Goal: Information Seeking & Learning: Find specific page/section

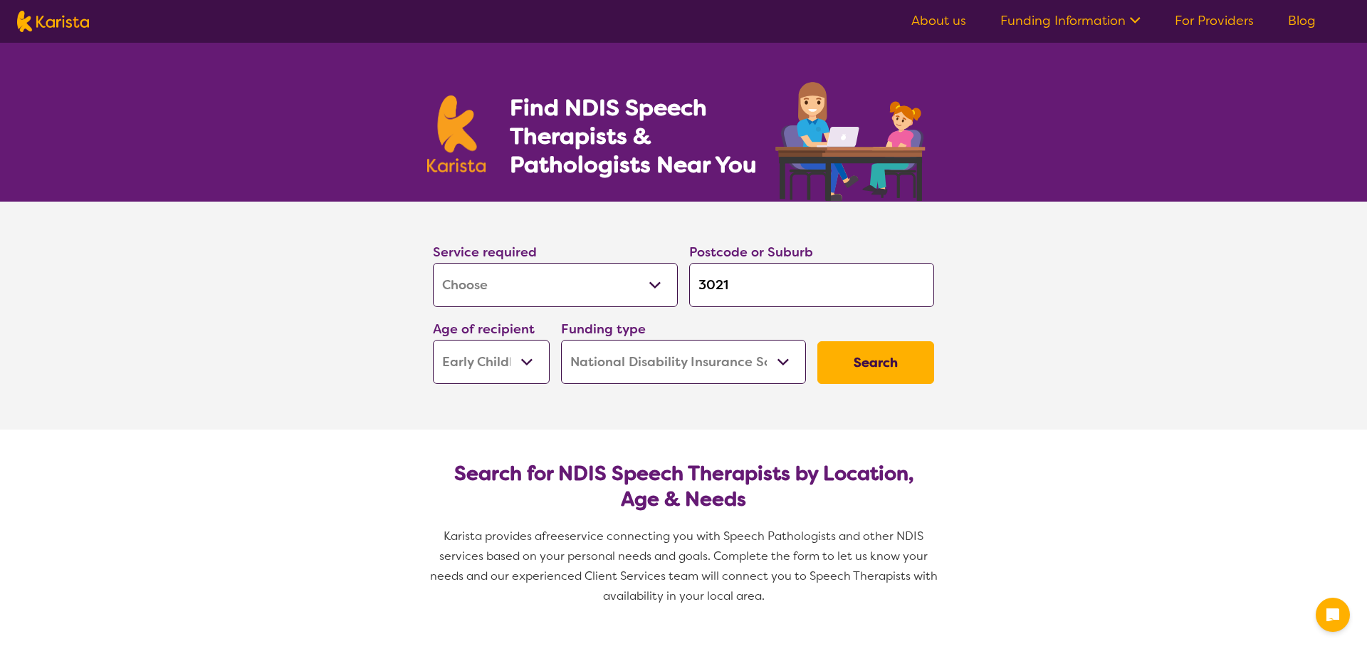
select select "[MEDICAL_DATA]"
select select "EC"
select select "NDIS"
select select "[MEDICAL_DATA]"
select select "EC"
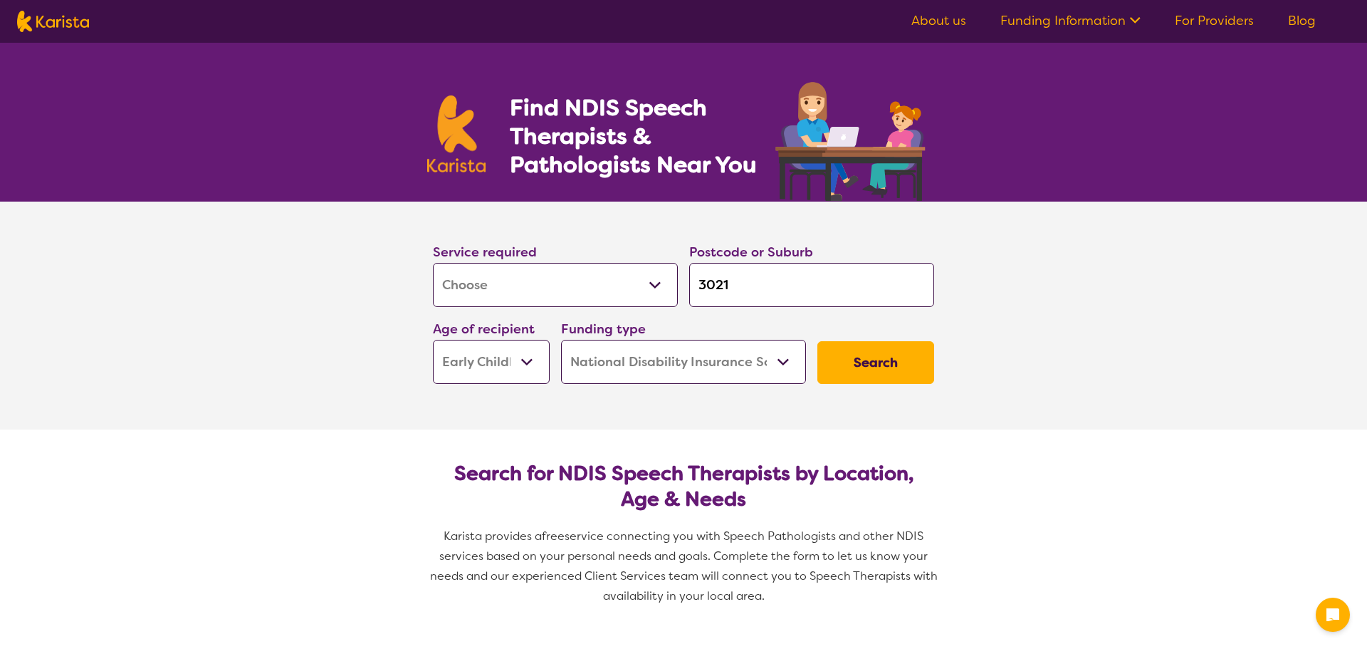
select select "NDIS"
click at [433, 340] on select "Early Childhood - 0 to 9 Child - 10 to 11 Adolescent - 12 to 17 Adult - 18 to 6…" at bounding box center [491, 362] width 117 height 44
click at [642, 276] on select "Allied Health Assistant Assessment ([MEDICAL_DATA] or [MEDICAL_DATA]) Behaviour…" at bounding box center [555, 285] width 245 height 44
select select "Psychology"
click at [433, 263] on select "Allied Health Assistant Assessment ([MEDICAL_DATA] or [MEDICAL_DATA]) Behaviour…" at bounding box center [555, 285] width 245 height 44
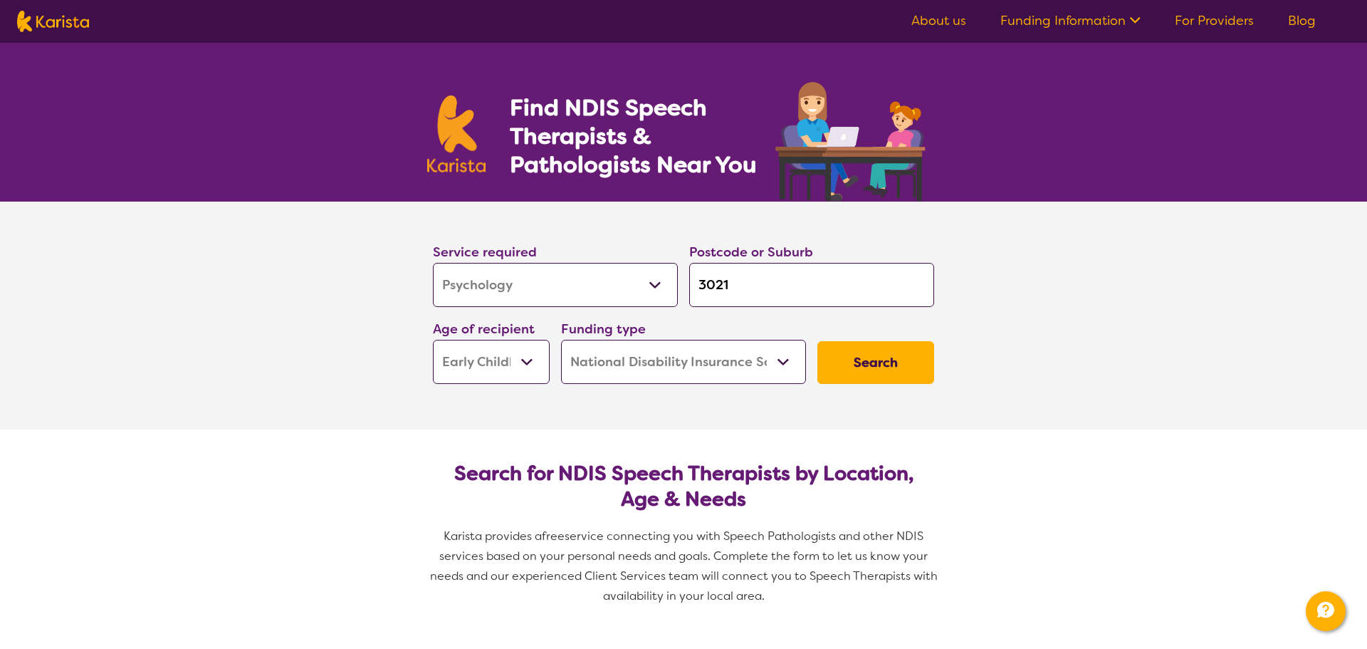
select select "Psychology"
click at [726, 268] on input "3021" at bounding box center [811, 285] width 245 height 44
type input "302"
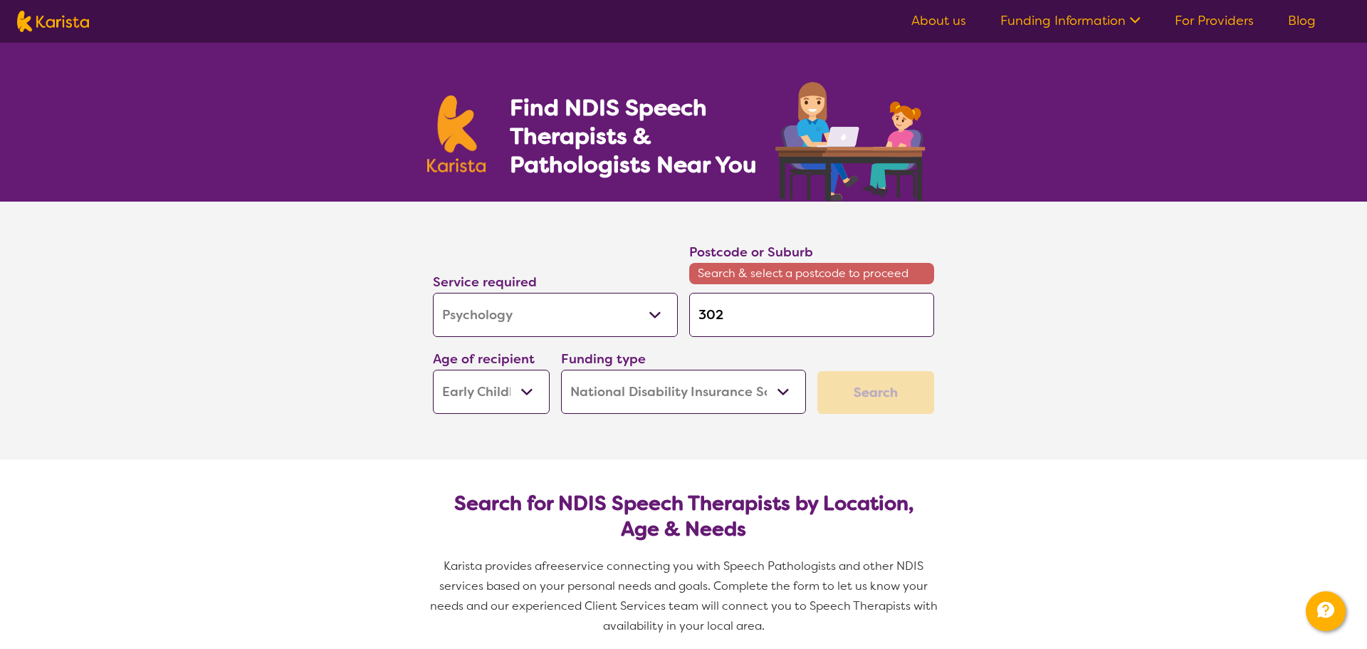
type input "30"
type input "3"
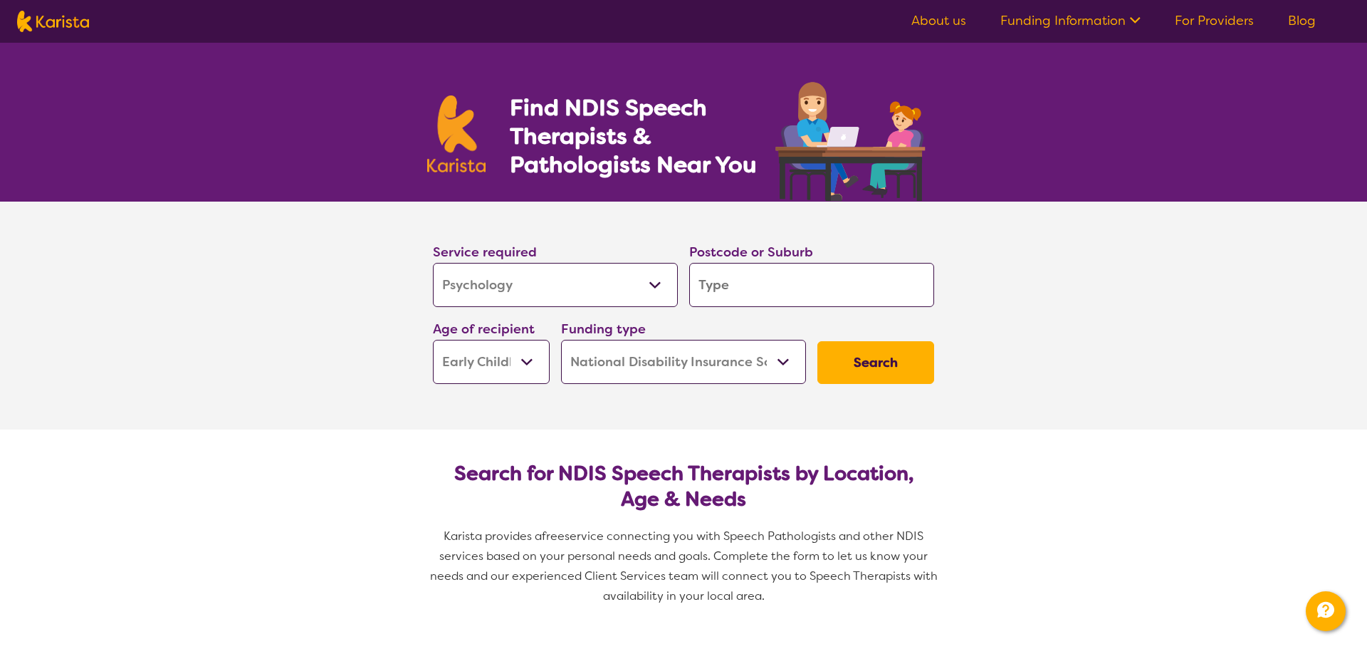
type input "3"
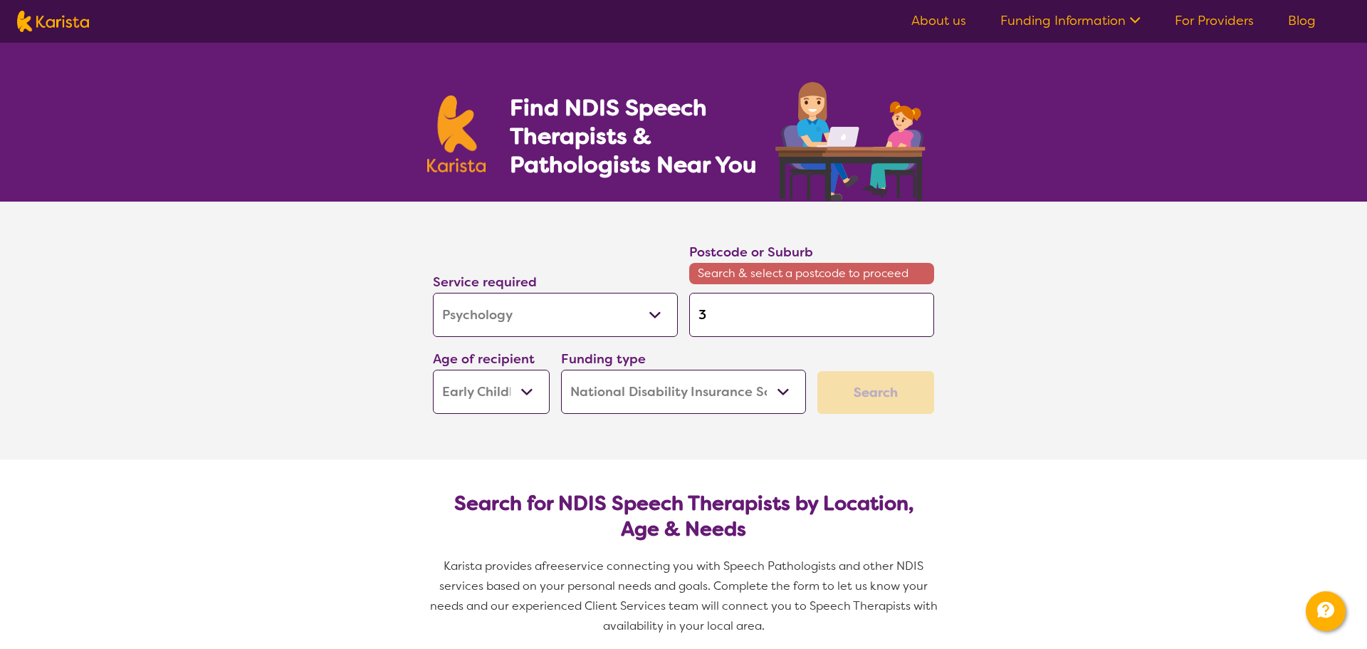
type input "33"
type input "333"
type input "3337"
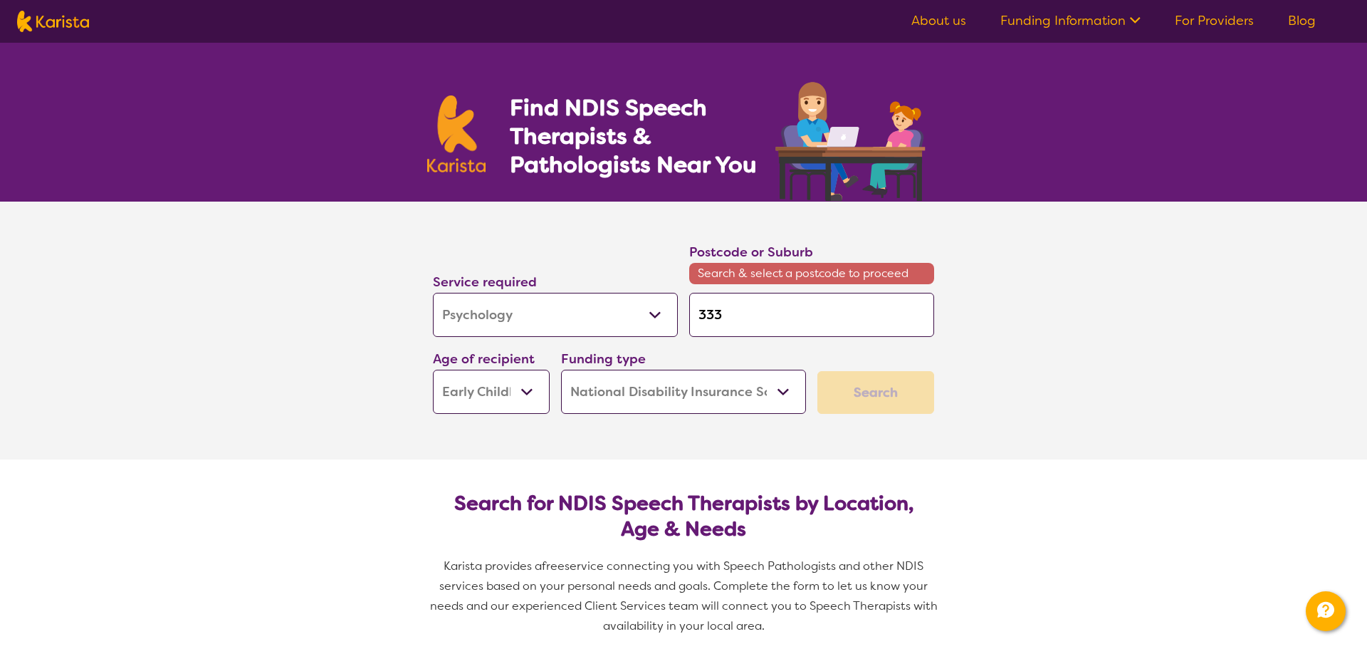
type input "3337"
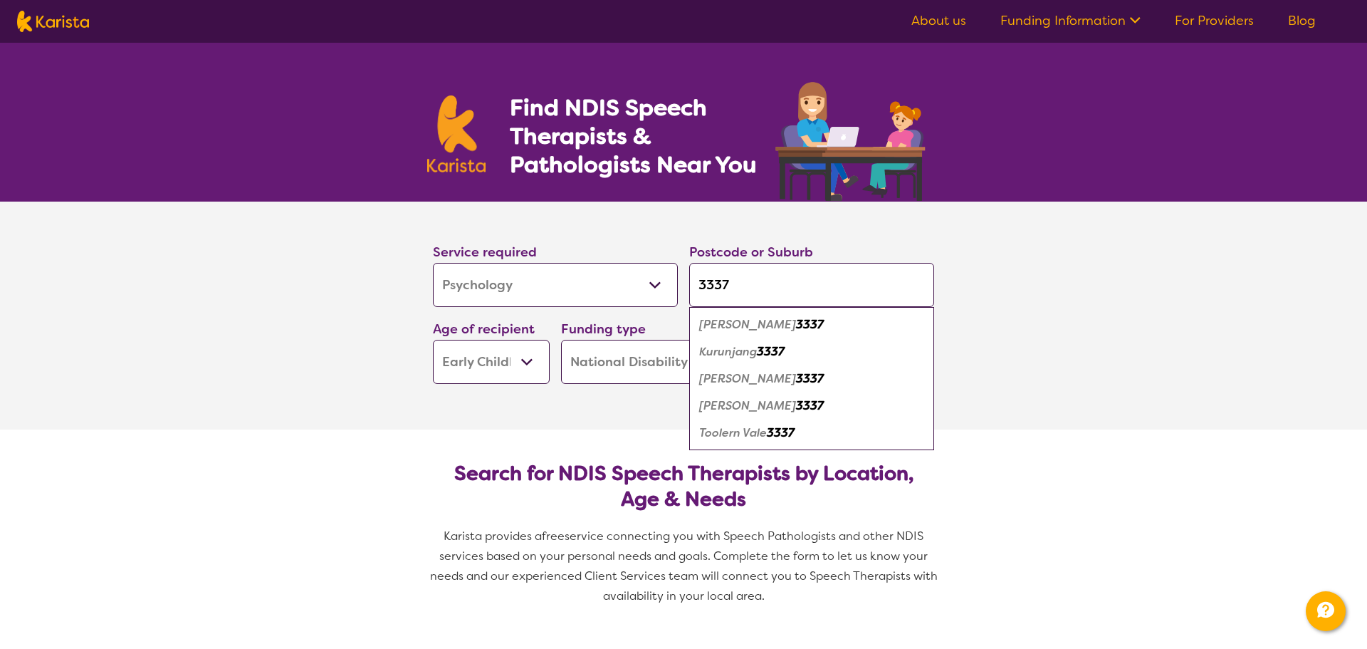
type input "3337"
click at [770, 382] on div "[PERSON_NAME] 3337" at bounding box center [811, 378] width 231 height 27
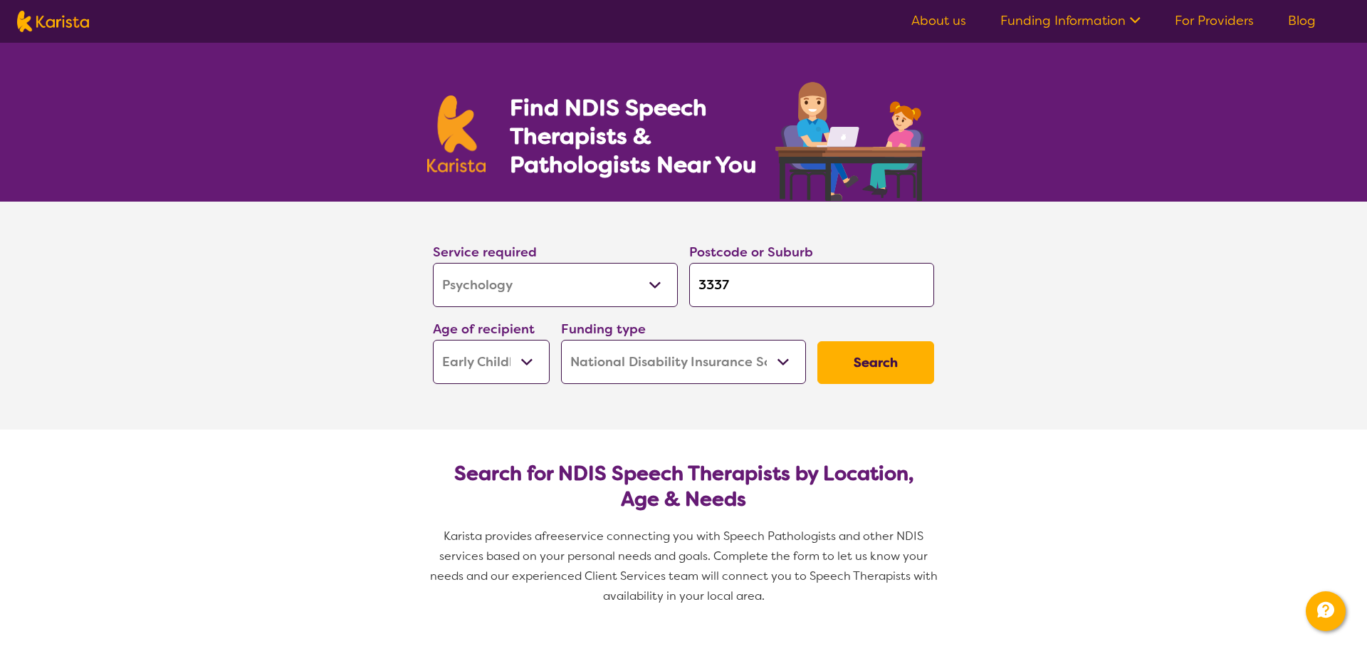
click at [866, 375] on button "Search" at bounding box center [875, 362] width 117 height 43
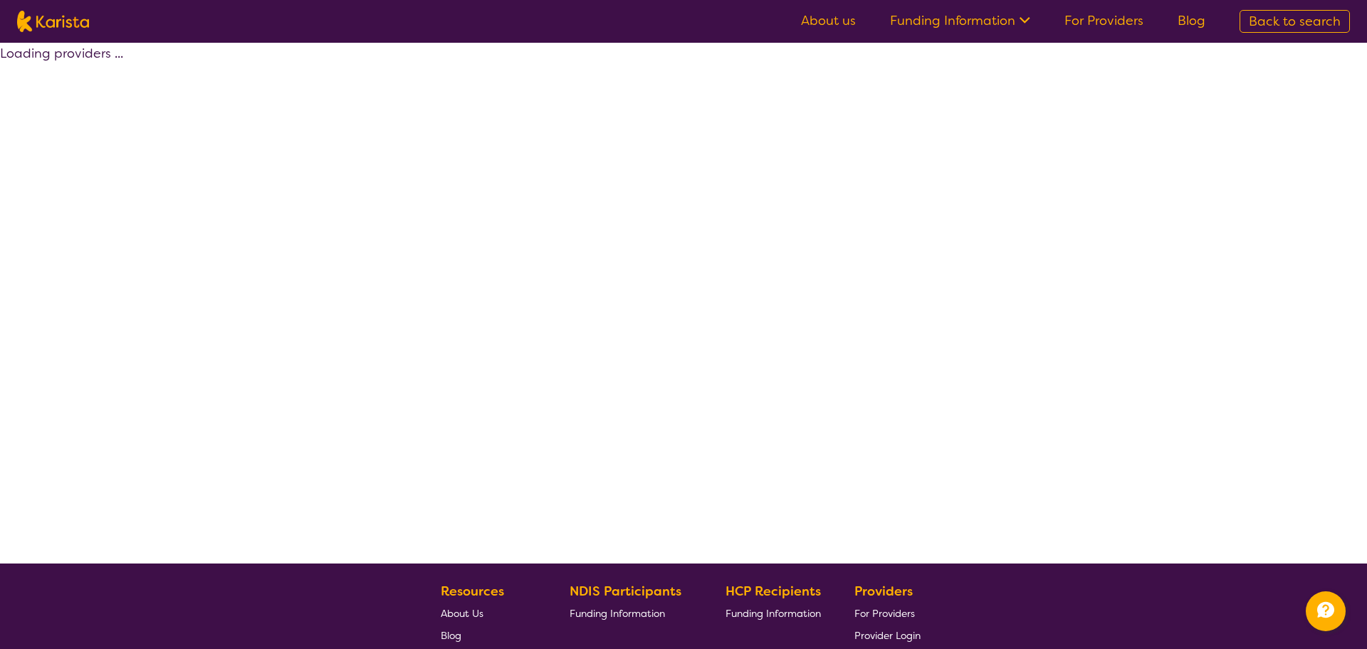
select select "by_score"
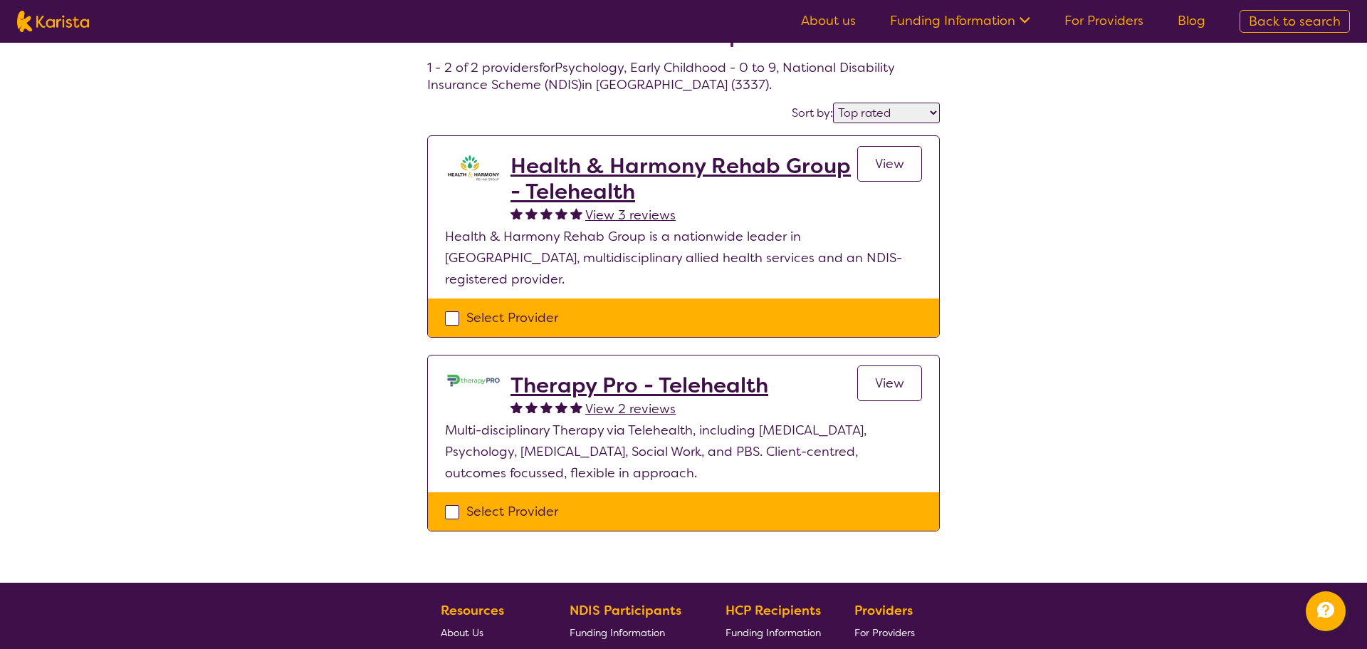
scroll to position [66, 0]
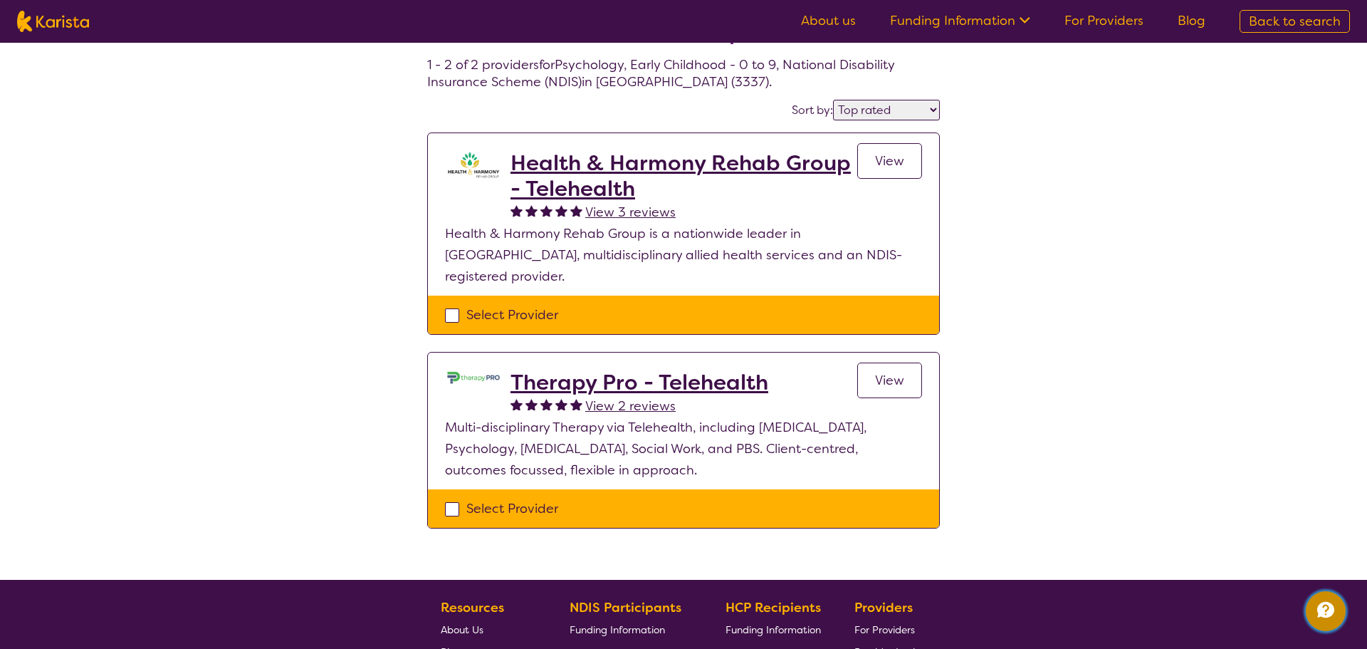
click at [1336, 621] on icon "Channel Menu" at bounding box center [1325, 609] width 28 height 28
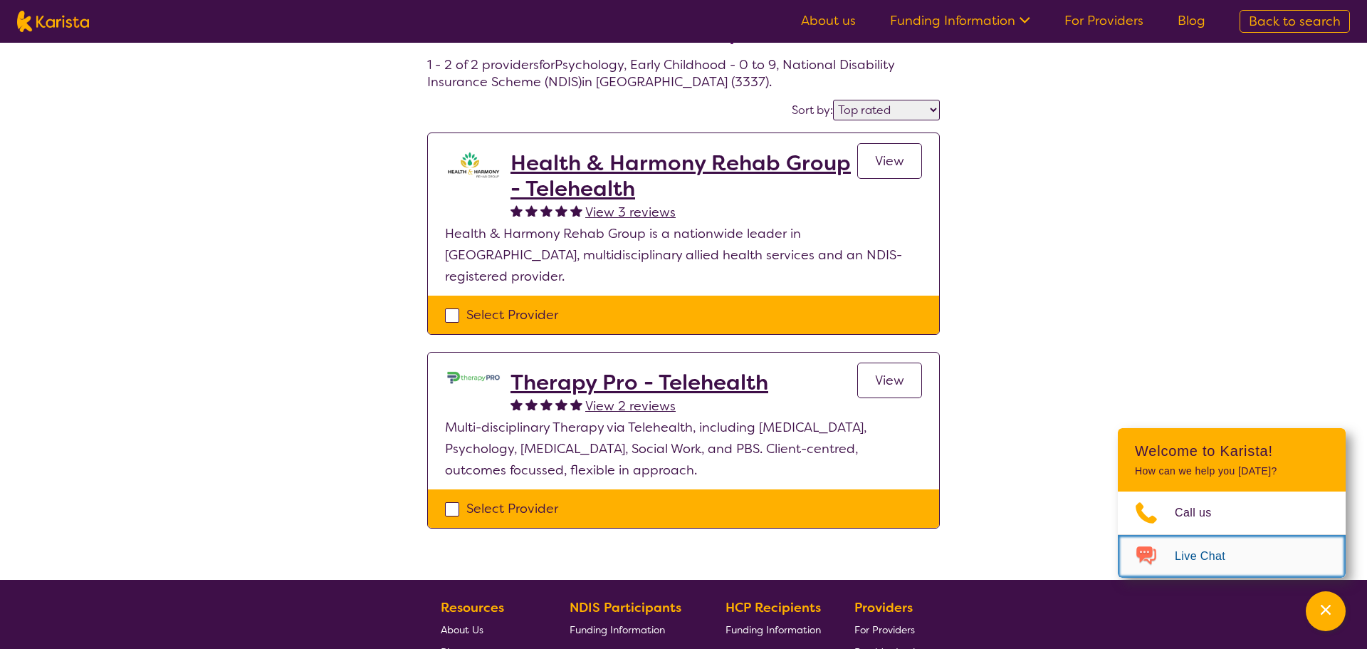
click at [1228, 551] on span "Live Chat" at bounding box center [1209, 555] width 68 height 21
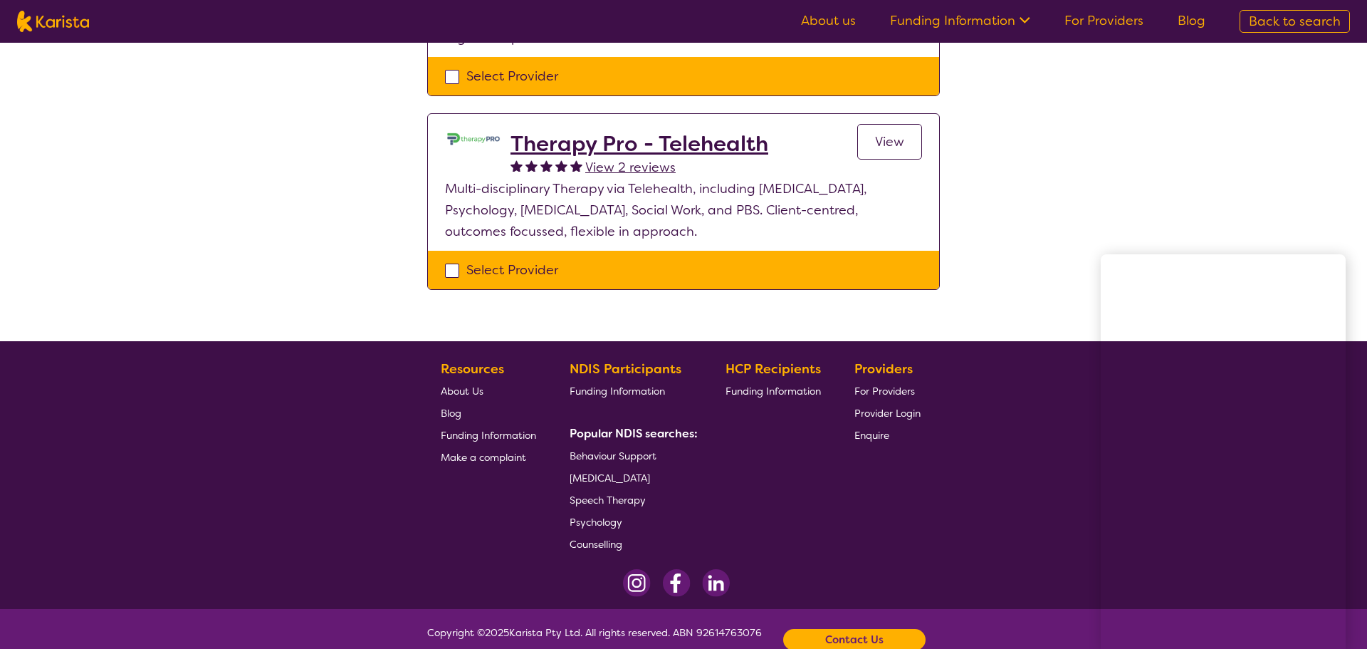
scroll to position [319, 0]
